Goal: Task Accomplishment & Management: Manage account settings

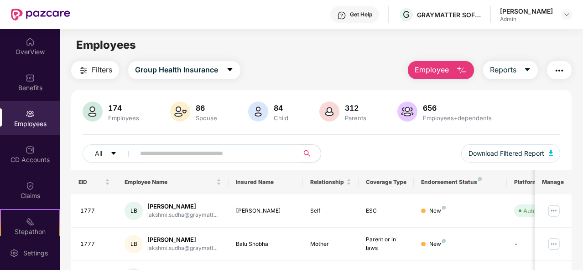
click at [216, 148] on input "text" at bounding box center [213, 154] width 146 height 14
type input "*"
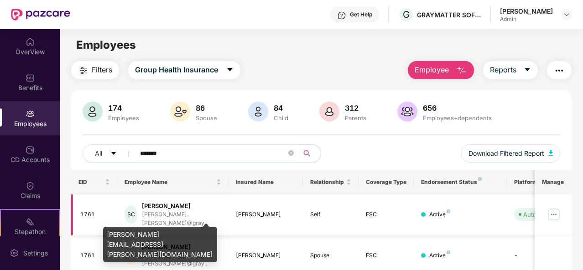
type input "*******"
click at [205, 211] on div "[PERSON_NAME].[PERSON_NAME]@gray..." at bounding box center [181, 219] width 79 height 17
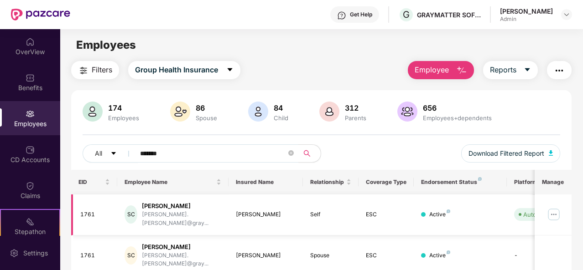
click at [556, 207] on img at bounding box center [553, 214] width 15 height 15
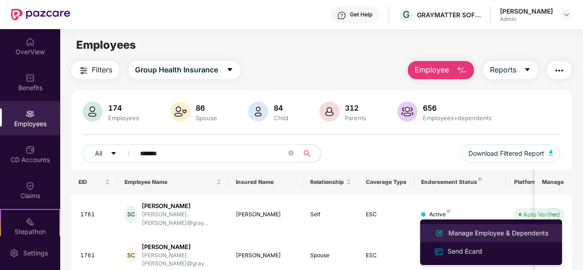
click at [490, 234] on div "Manage Employee & Dependents" at bounding box center [497, 233] width 103 height 10
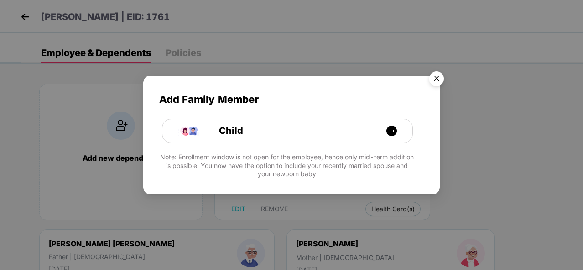
click at [436, 75] on img "Close" at bounding box center [437, 80] width 26 height 26
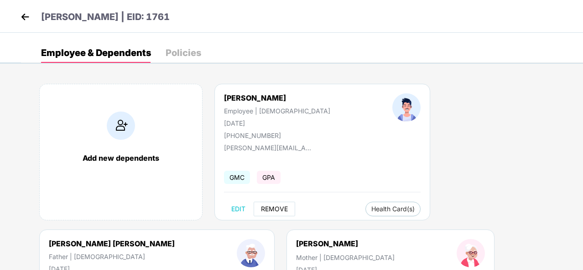
click at [281, 206] on span "REMOVE" at bounding box center [274, 209] width 27 height 7
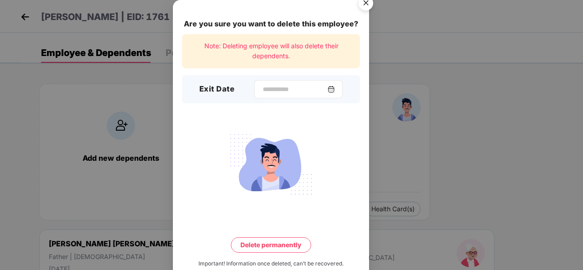
click at [335, 88] on img at bounding box center [330, 89] width 7 height 7
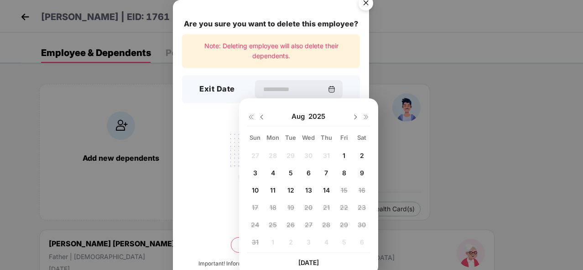
click at [310, 186] on span "13" at bounding box center [308, 190] width 7 height 8
type input "**********"
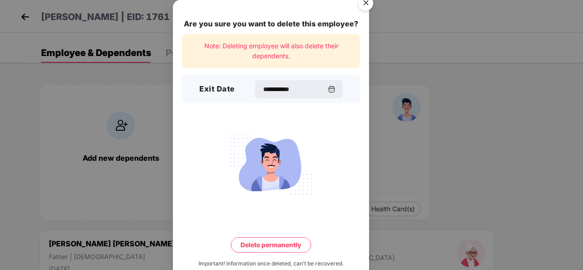
click at [270, 245] on button "Delete permanently" at bounding box center [271, 246] width 80 height 16
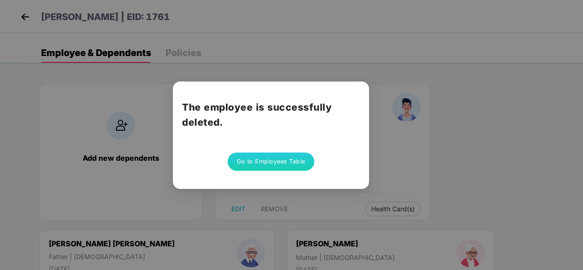
click at [264, 157] on button "Go to Employees Table" at bounding box center [271, 162] width 87 height 18
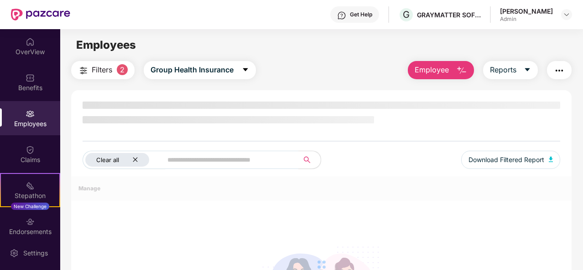
click at [135, 158] on icon "close" at bounding box center [135, 160] width 6 height 6
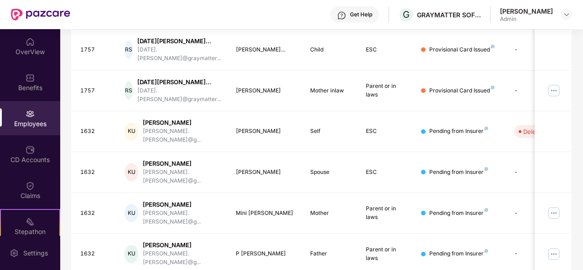
scroll to position [242, 0]
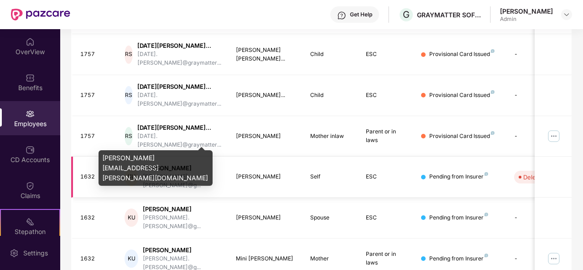
click at [185, 173] on div "[PERSON_NAME].[PERSON_NAME]@g..." at bounding box center [182, 181] width 78 height 17
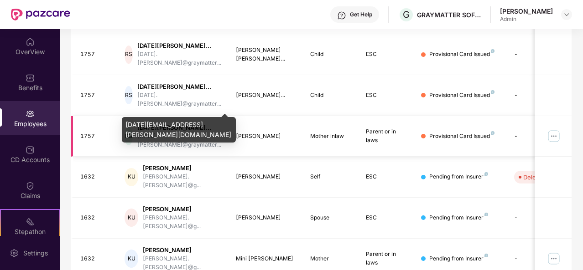
scroll to position [0, 0]
